Goal: Navigation & Orientation: Find specific page/section

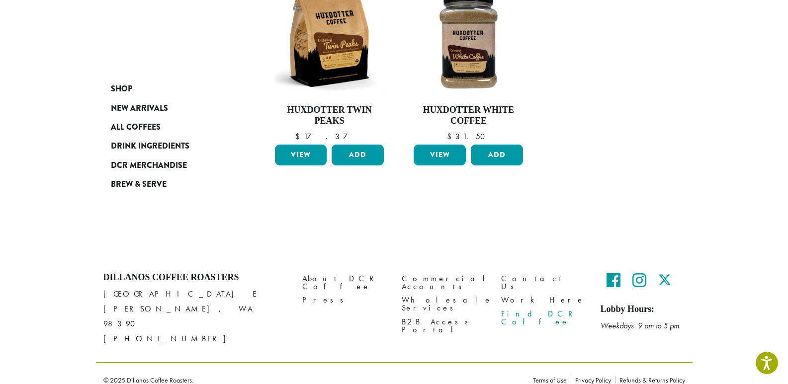
click at [534, 309] on link "Find DCR Coffee" at bounding box center [543, 317] width 85 height 21
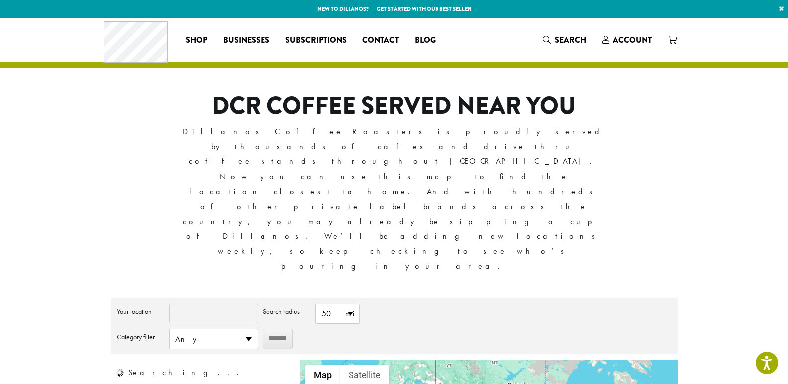
click at [563, 165] on p "Dillanos Coffee Roasters is proudly served by thousands of cafes and drive thru…" at bounding box center [393, 199] width 425 height 150
